Goal: Task Accomplishment & Management: Complete application form

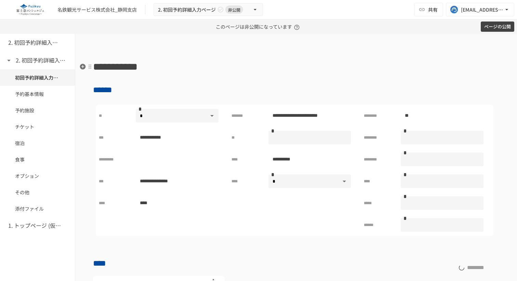
click at [346, 61] on h1 "**********" at bounding box center [296, 66] width 406 height 17
click at [252, 64] on h1 "**********" at bounding box center [296, 66] width 406 height 17
